Goal: Transaction & Acquisition: Purchase product/service

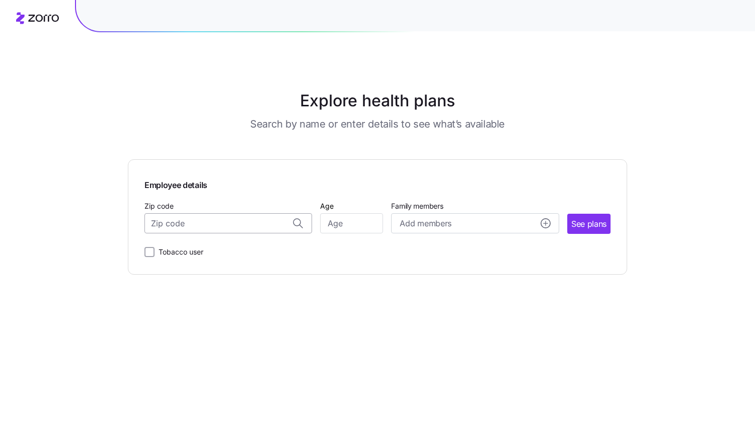
click at [211, 221] on input "Zip code" at bounding box center [228, 223] width 168 height 20
type input "18064"
click at [338, 220] on input "Age" at bounding box center [351, 223] width 63 height 20
click at [210, 219] on input "Zip code" at bounding box center [228, 223] width 168 height 20
click at [234, 250] on span "18064, [GEOGRAPHIC_DATA], [GEOGRAPHIC_DATA]" at bounding box center [226, 250] width 141 height 13
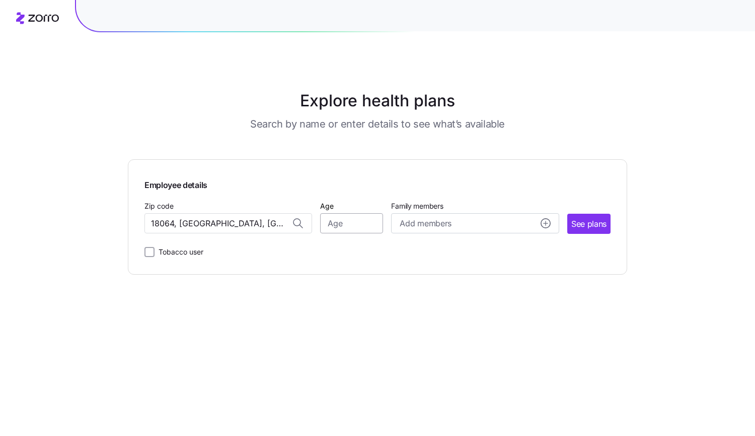
type input "18064, [GEOGRAPHIC_DATA], [GEOGRAPHIC_DATA]"
click at [365, 223] on input "Age" at bounding box center [351, 223] width 63 height 20
type input "25"
click at [585, 222] on span "See plans" at bounding box center [588, 224] width 35 height 13
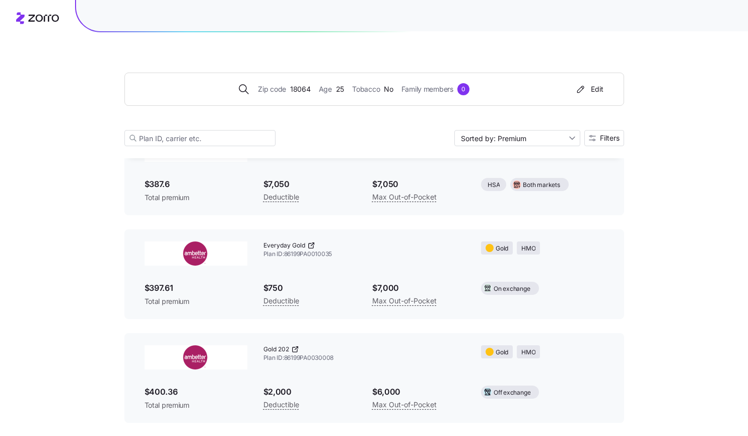
scroll to position [4491, 0]
